Goal: Task Accomplishment & Management: Complete application form

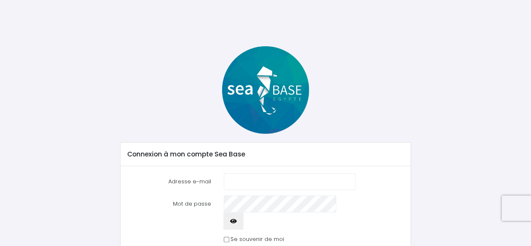
drag, startPoint x: 0, startPoint y: 0, endPoint x: 274, endPoint y: 180, distance: 327.8
click at [274, 180] on input "Adresse e-mail" at bounding box center [290, 181] width 132 height 17
type input "[EMAIL_ADDRESS][PERSON_NAME][DOMAIN_NAME]"
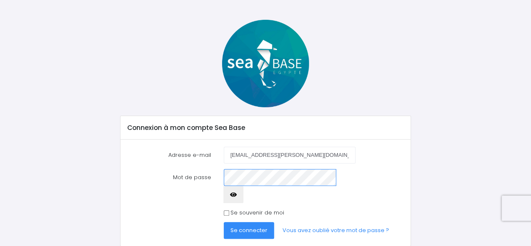
scroll to position [38, 0]
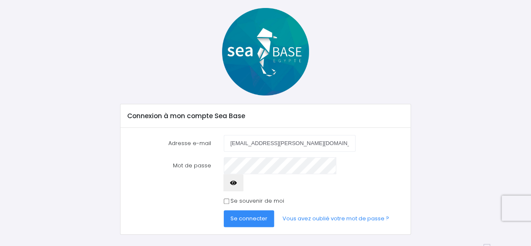
click at [260, 214] on span "Se connecter" at bounding box center [249, 218] width 37 height 8
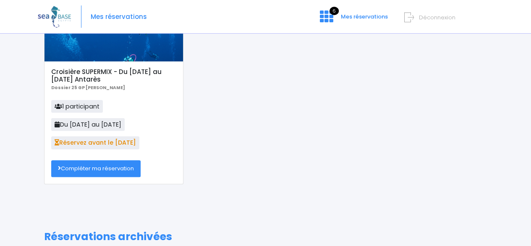
scroll to position [126, 0]
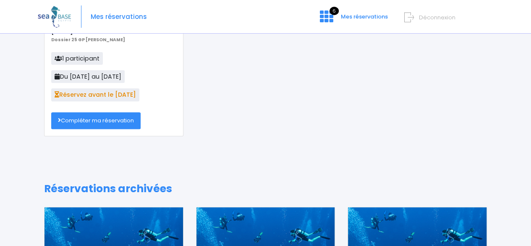
click at [123, 121] on link "Compléter ma réservation" at bounding box center [95, 120] width 89 height 17
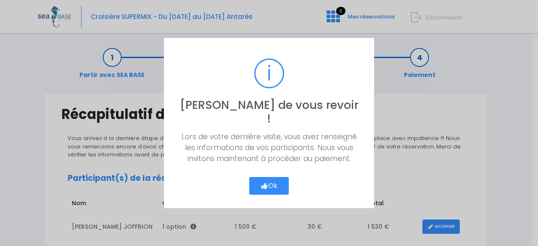
click at [275, 177] on button "Ok" at bounding box center [268, 186] width 39 height 18
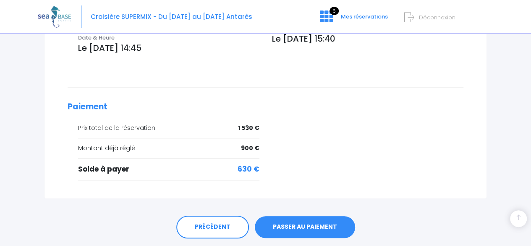
scroll to position [346, 0]
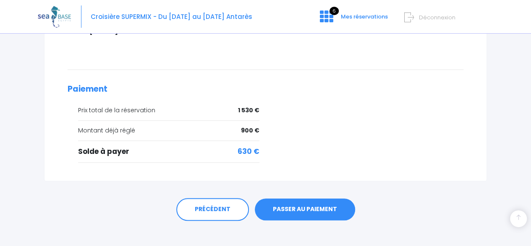
click at [310, 199] on link "PASSER AU PAIEMENT" at bounding box center [305, 209] width 100 height 22
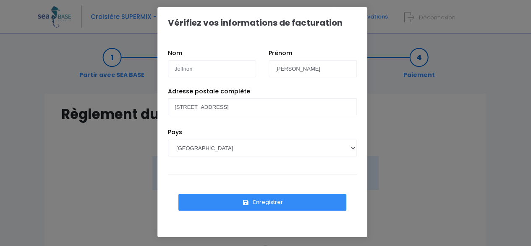
scroll to position [3, 0]
click at [266, 199] on button "Enregistrer" at bounding box center [262, 201] width 168 height 17
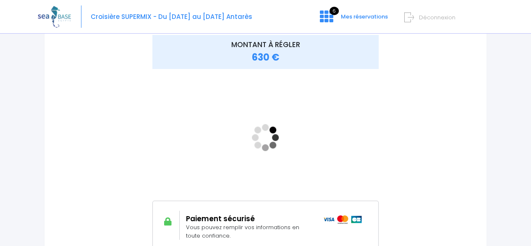
scroll to position [122, 0]
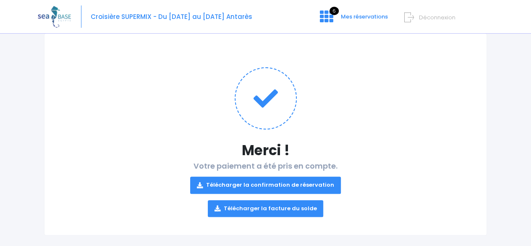
scroll to position [69, 0]
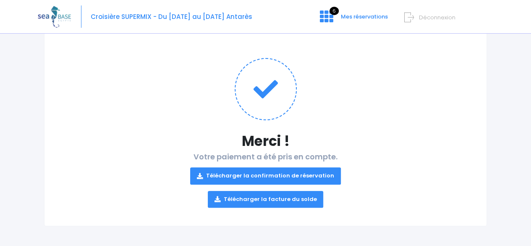
click at [273, 172] on link "Télécharger la confirmation de réservation" at bounding box center [265, 175] width 151 height 17
click at [257, 199] on link "Télécharger la facture du solde" at bounding box center [266, 199] width 116 height 17
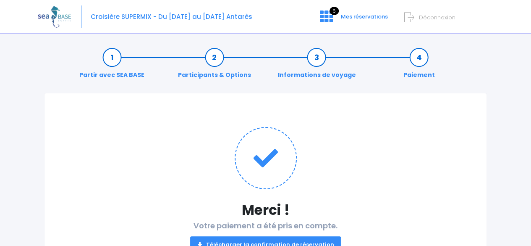
click at [426, 16] on span "Déconnexion" at bounding box center [437, 17] width 37 height 8
